Goal: Task Accomplishment & Management: Use online tool/utility

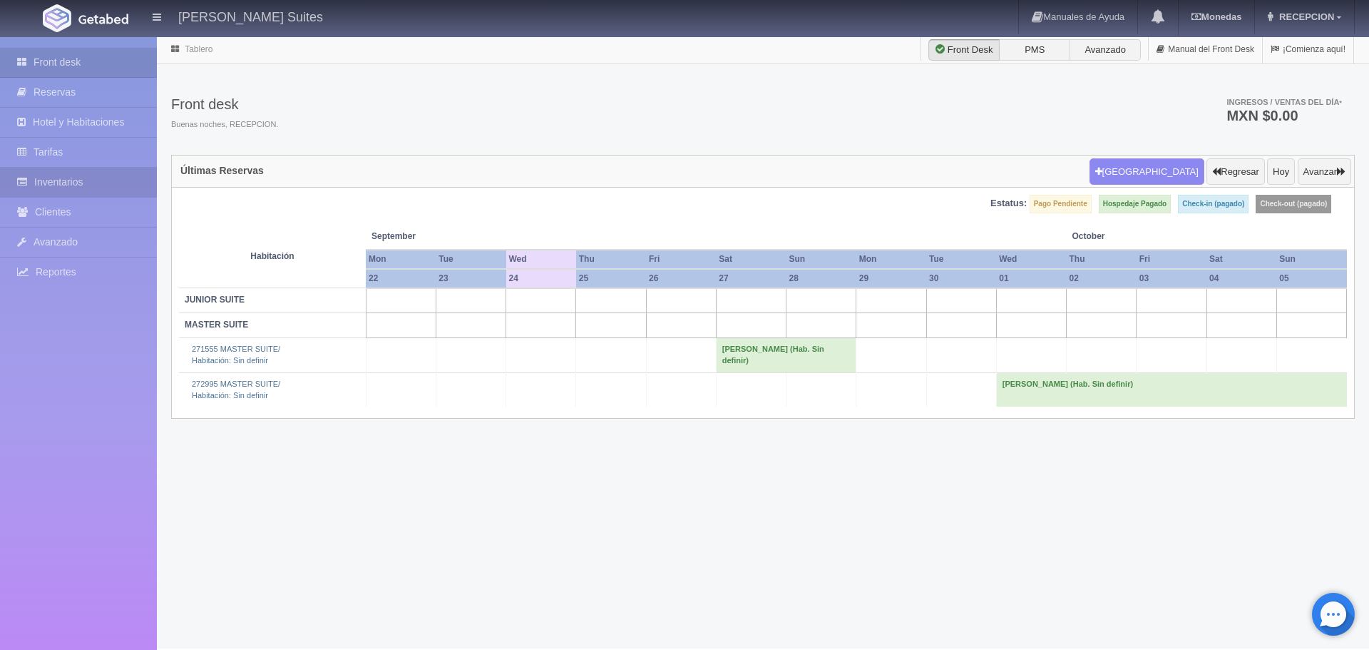
click at [31, 181] on icon at bounding box center [25, 182] width 17 height 14
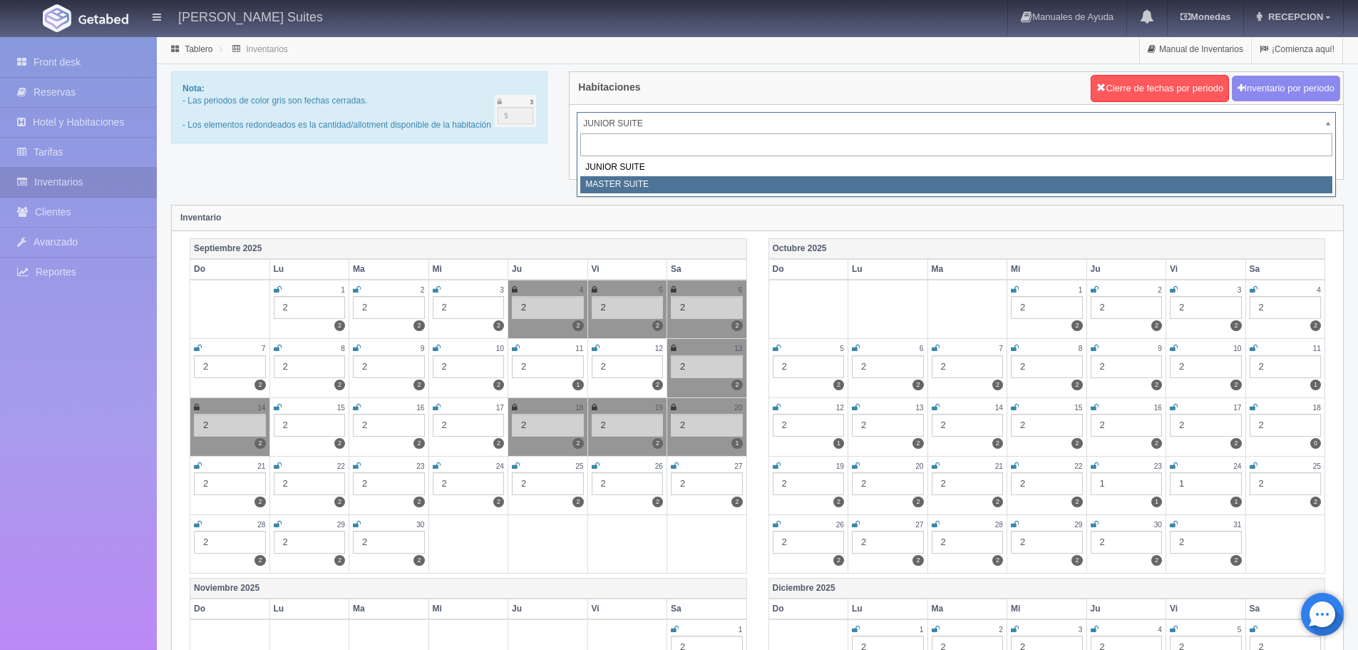
select select "305"
